Goal: Find specific fact: Find specific fact

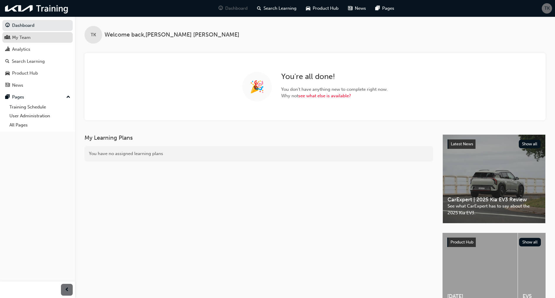
click at [21, 37] on div "My Team" at bounding box center [21, 37] width 19 height 7
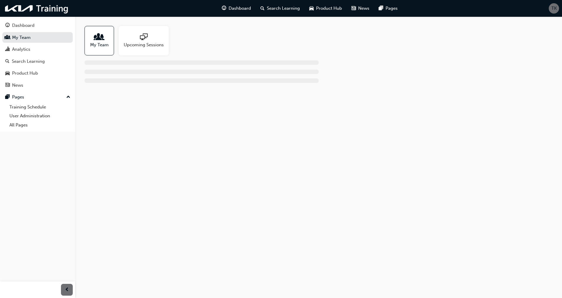
click at [98, 33] on span "people-icon" at bounding box center [99, 37] width 8 height 8
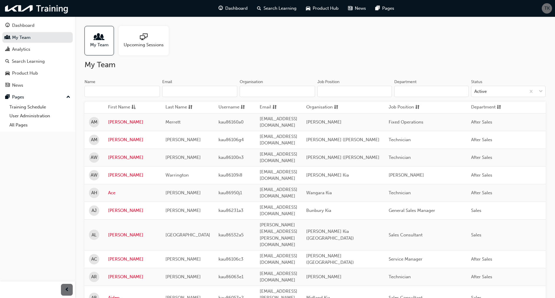
click at [263, 91] on input "Organisation" at bounding box center [277, 91] width 75 height 11
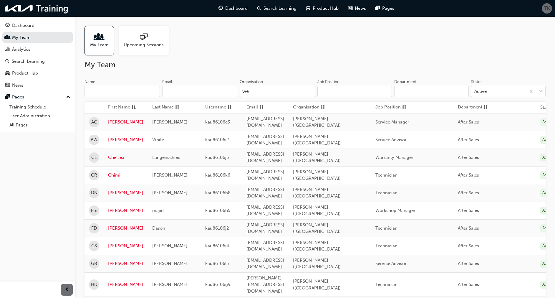
type input "w"
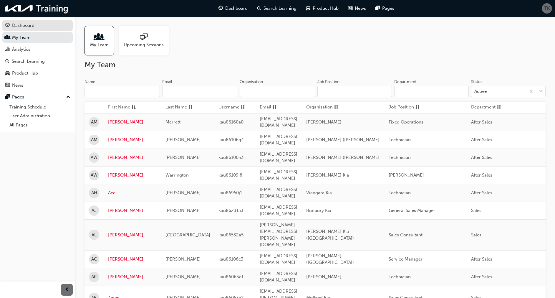
click at [21, 22] on div "Dashboard" at bounding box center [23, 25] width 22 height 7
click at [21, 22] on link "Dashboard" at bounding box center [37, 25] width 70 height 11
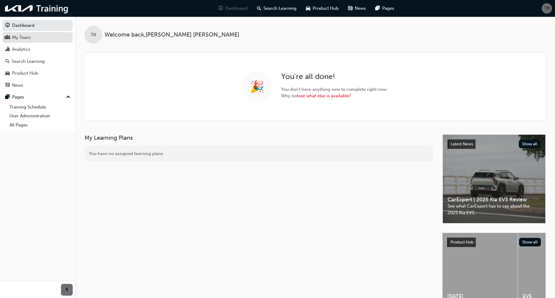
click at [34, 37] on div "My Team" at bounding box center [37, 37] width 64 height 7
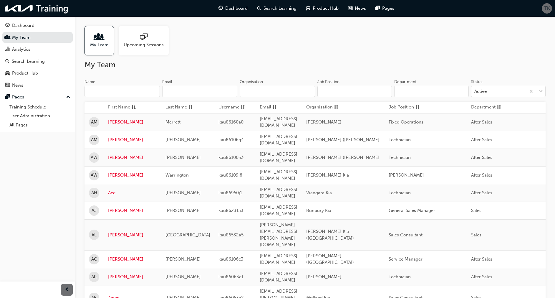
click at [251, 90] on input "Organisation" at bounding box center [277, 91] width 75 height 11
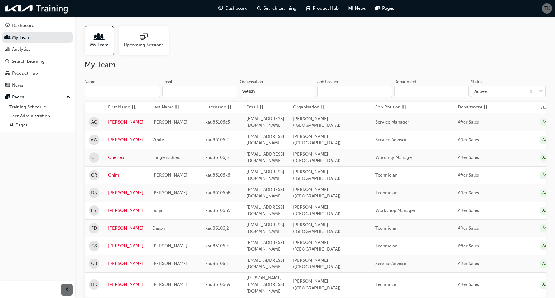
type input "welsh"
drag, startPoint x: 224, startPoint y: 134, endPoint x: 216, endPoint y: 134, distance: 8.8
click at [216, 137] on span "kau86106i2" at bounding box center [217, 139] width 24 height 5
drag, startPoint x: 216, startPoint y: 134, endPoint x: 225, endPoint y: 135, distance: 9.2
click at [225, 137] on span "kau86106i2" at bounding box center [217, 139] width 24 height 5
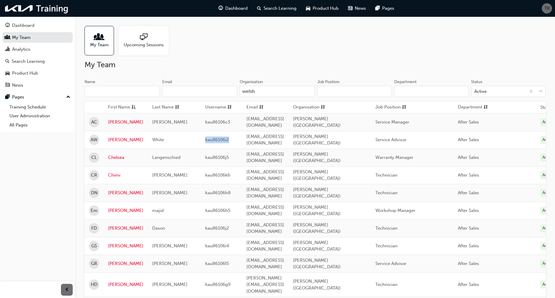
drag, startPoint x: 226, startPoint y: 135, endPoint x: 201, endPoint y: 135, distance: 24.5
click at [201, 135] on td "kau86106i2" at bounding box center [221, 140] width 41 height 18
drag, startPoint x: 201, startPoint y: 135, endPoint x: 207, endPoint y: 135, distance: 6.2
copy span "kau86106i2"
